Goal: Navigation & Orientation: Understand site structure

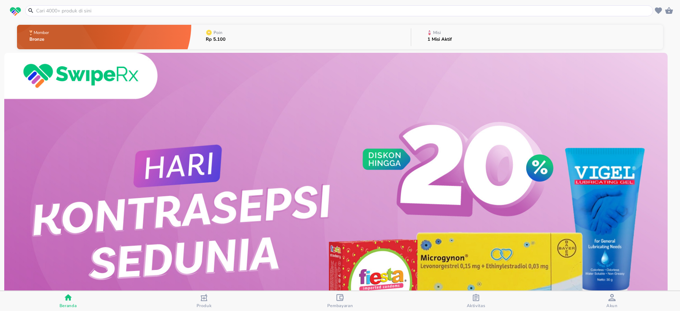
click at [472, 302] on div "Aktivitas" at bounding box center [476, 301] width 19 height 15
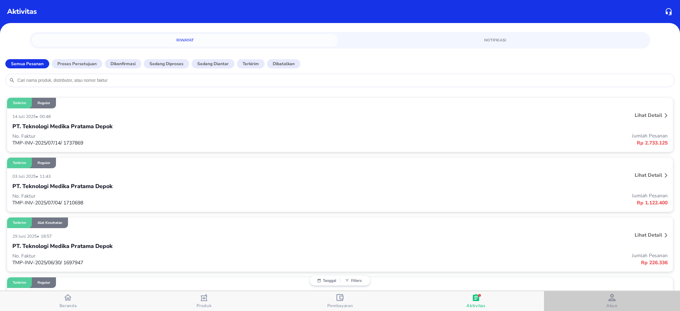
click at [604, 300] on span "Akun" at bounding box center [612, 301] width 132 height 15
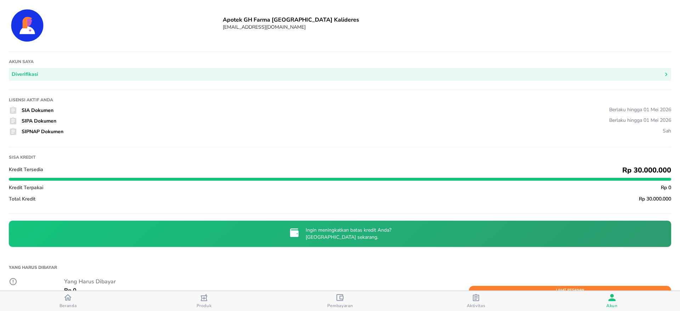
click at [483, 302] on div "Aktivitas" at bounding box center [476, 301] width 19 height 15
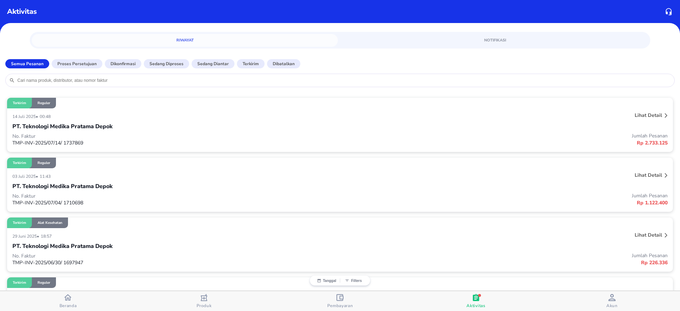
click at [85, 298] on span "Beranda" at bounding box center [68, 301] width 132 height 15
